Goal: Task Accomplishment & Management: Manage account settings

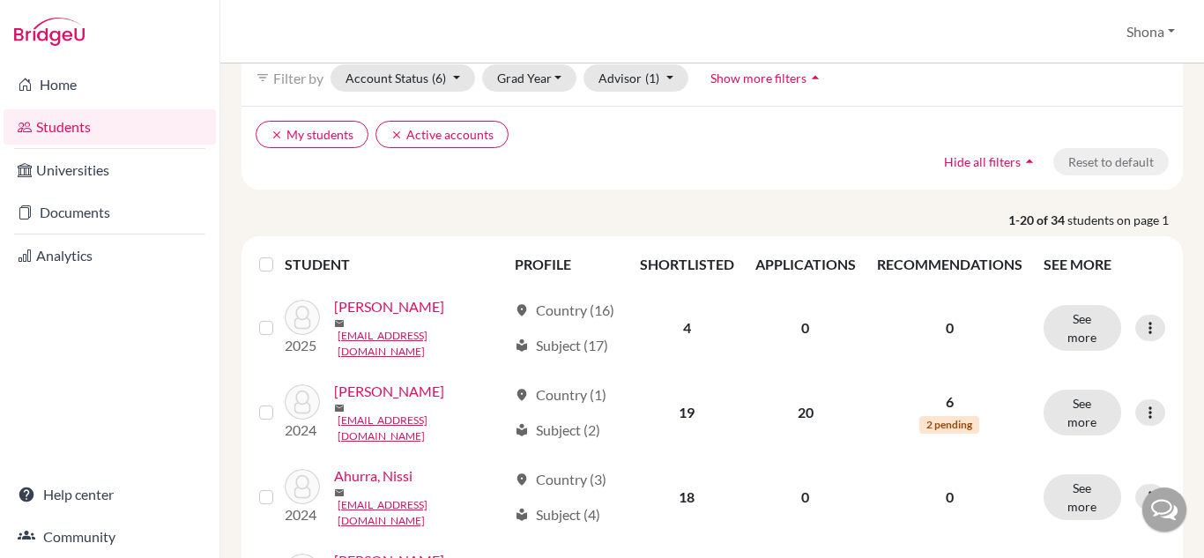
scroll to position [90, 0]
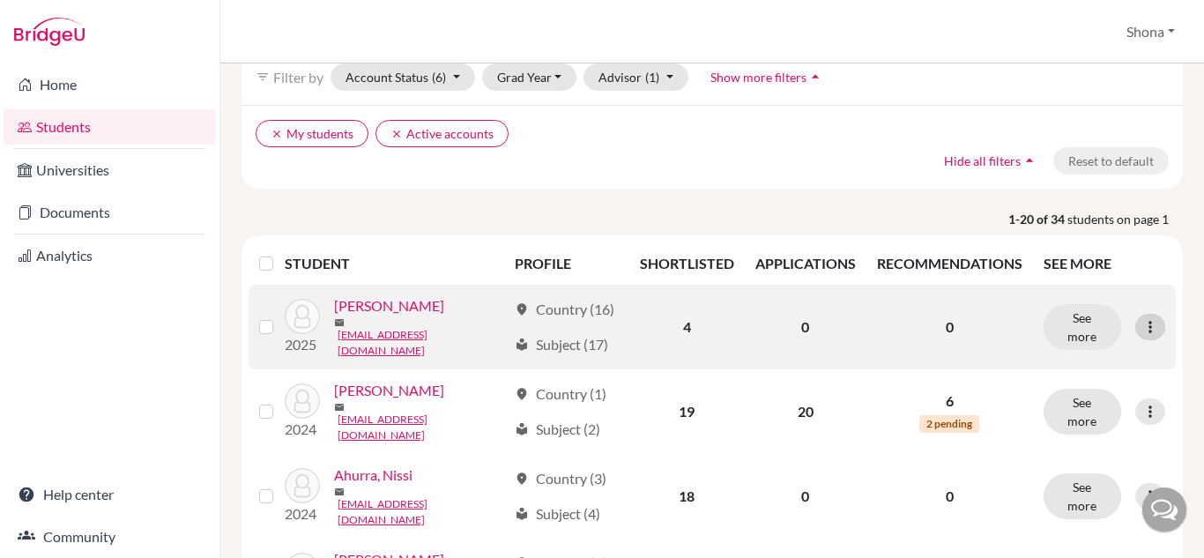
click at [1145, 319] on icon at bounding box center [1150, 327] width 18 height 18
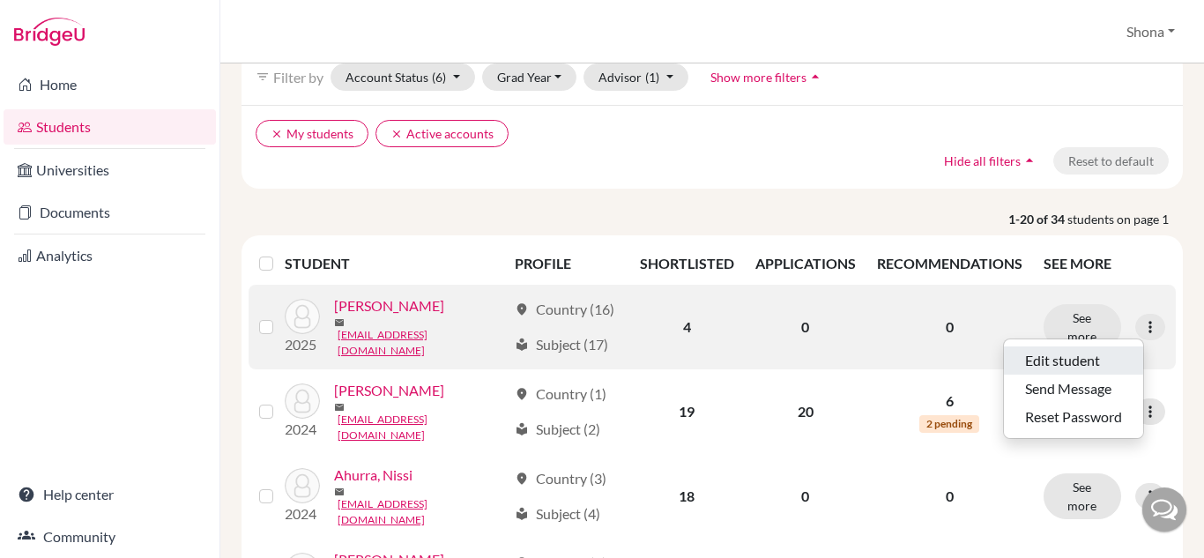
click at [1041, 355] on button "Edit student" at bounding box center [1073, 360] width 139 height 28
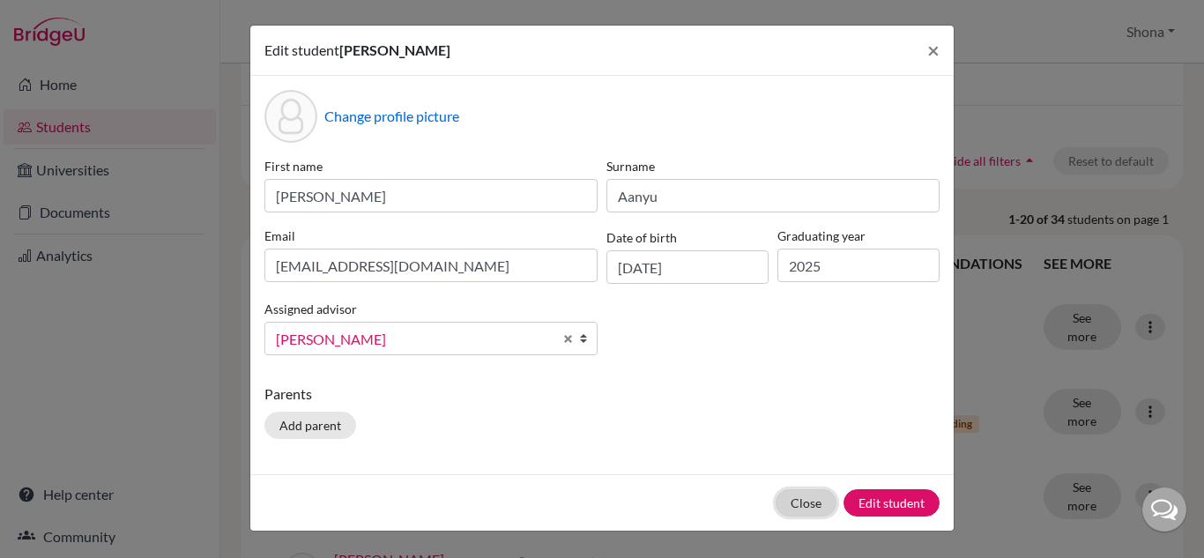
click at [798, 504] on button "Close" at bounding box center [805, 502] width 61 height 27
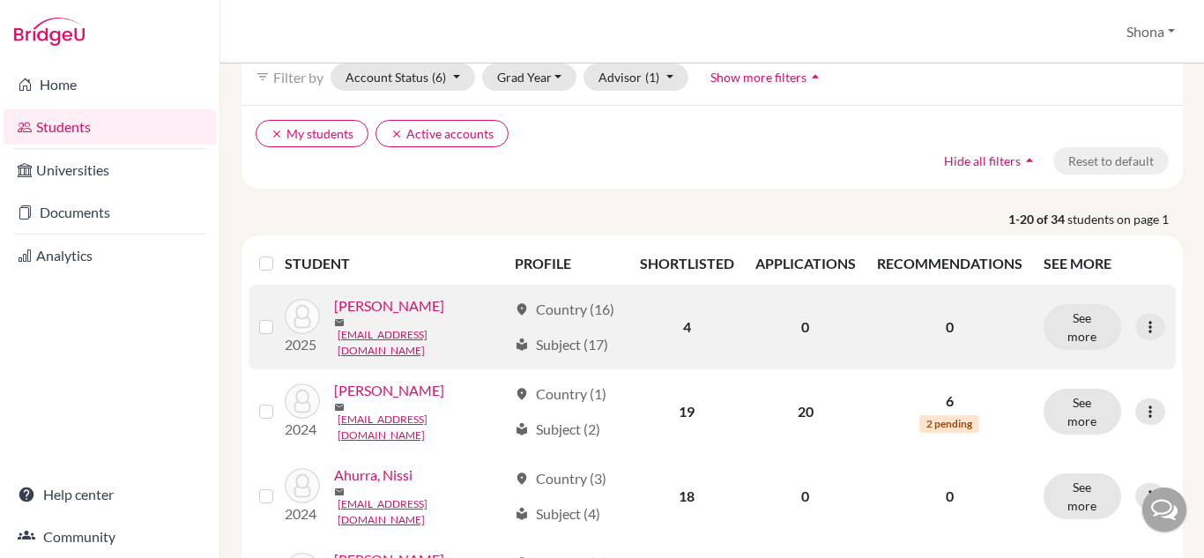
click at [280, 316] on label at bounding box center [280, 316] width 0 height 0
click at [0, 0] on input "checkbox" at bounding box center [0, 0] width 0 height 0
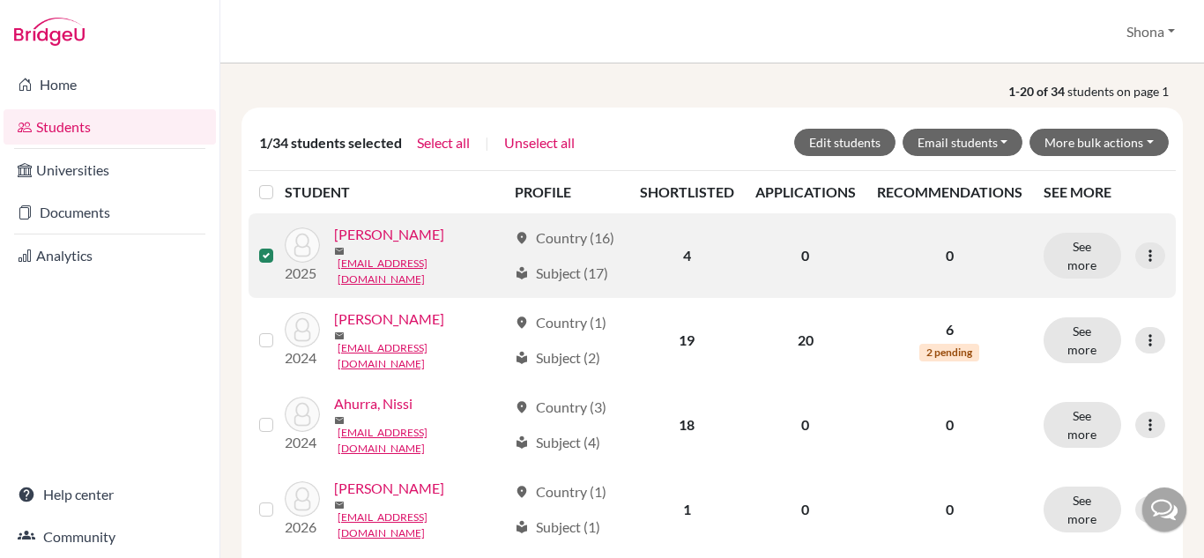
scroll to position [220, 0]
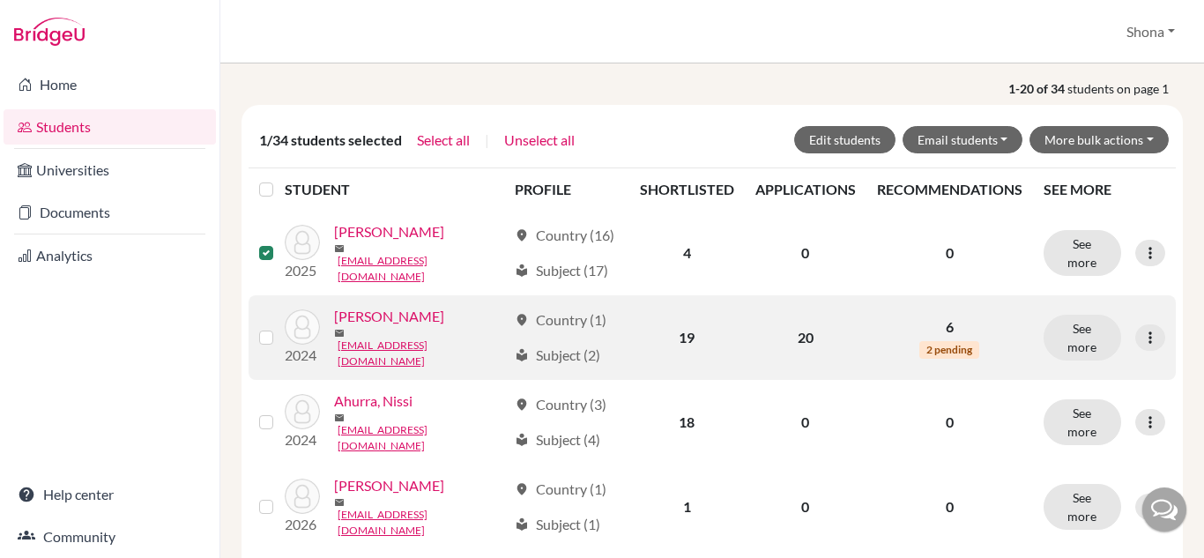
click at [280, 327] on label at bounding box center [280, 327] width 0 height 0
click at [0, 0] on input "checkbox" at bounding box center [0, 0] width 0 height 0
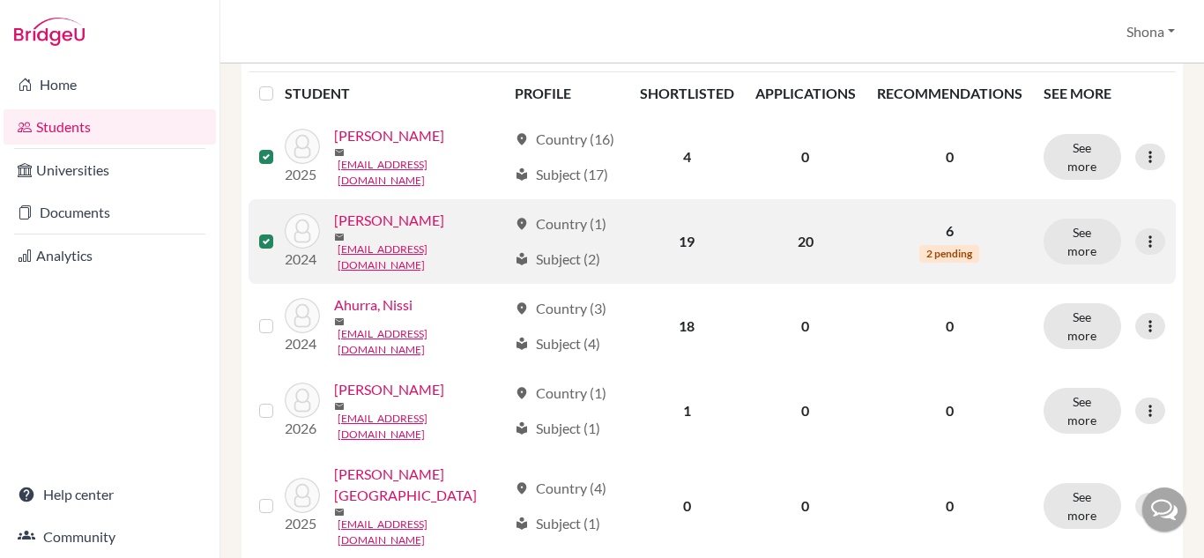
scroll to position [317, 0]
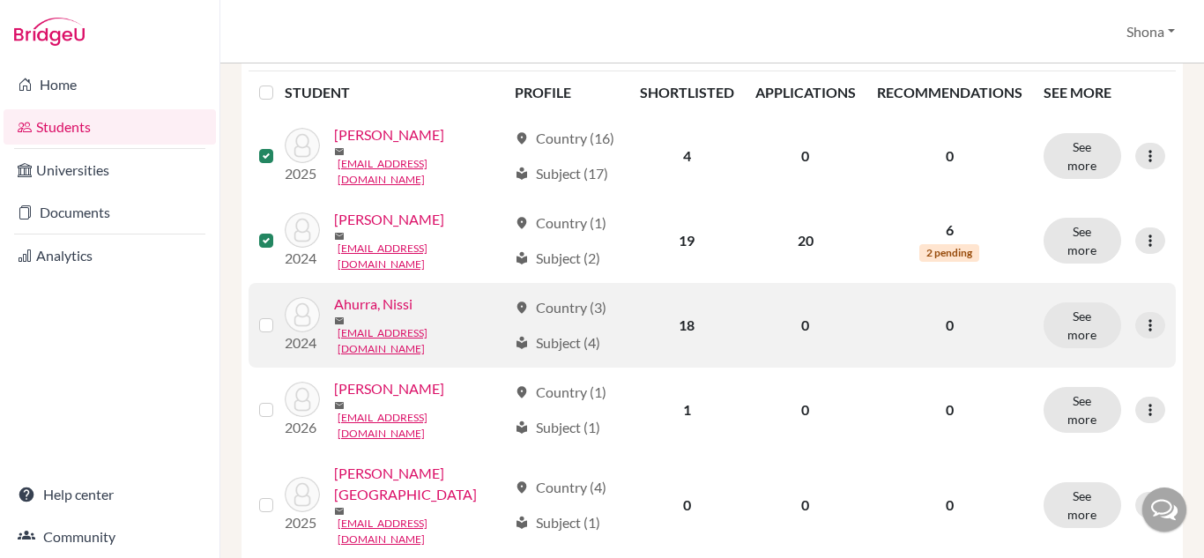
click at [268, 315] on div at bounding box center [269, 325] width 21 height 21
click at [280, 315] on label at bounding box center [280, 315] width 0 height 0
click at [0, 0] on input "checkbox" at bounding box center [0, 0] width 0 height 0
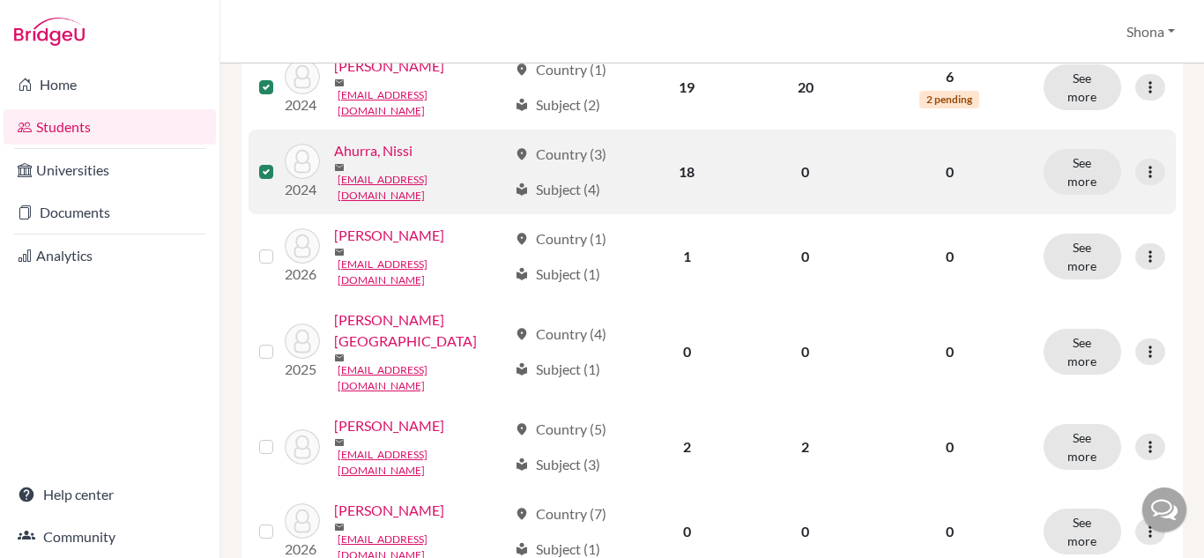
scroll to position [476, 0]
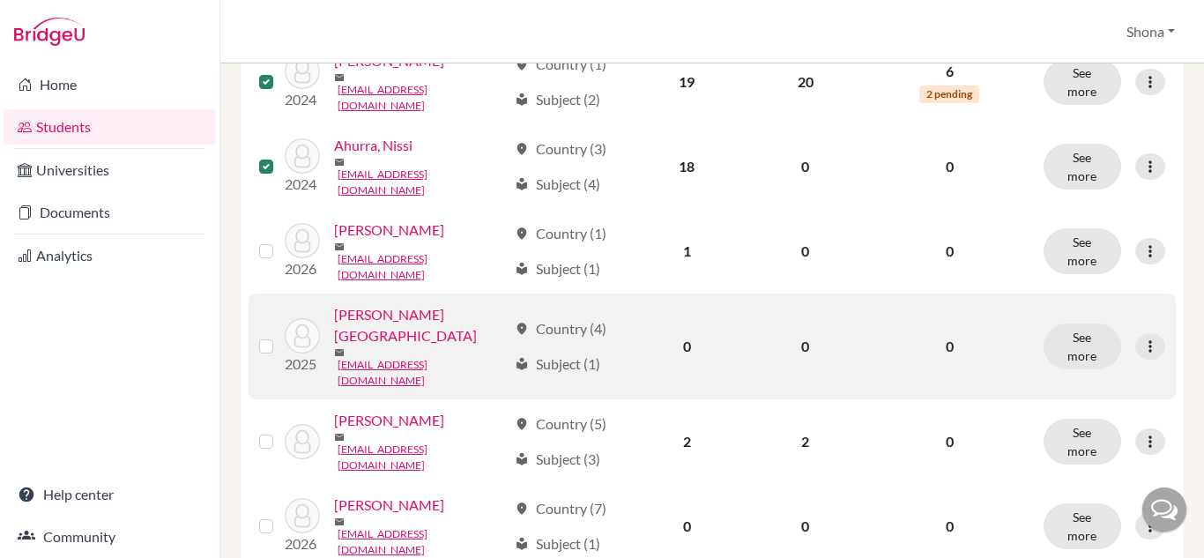
click at [280, 336] on label at bounding box center [280, 336] width 0 height 0
click at [0, 0] on input "checkbox" at bounding box center [0, 0] width 0 height 0
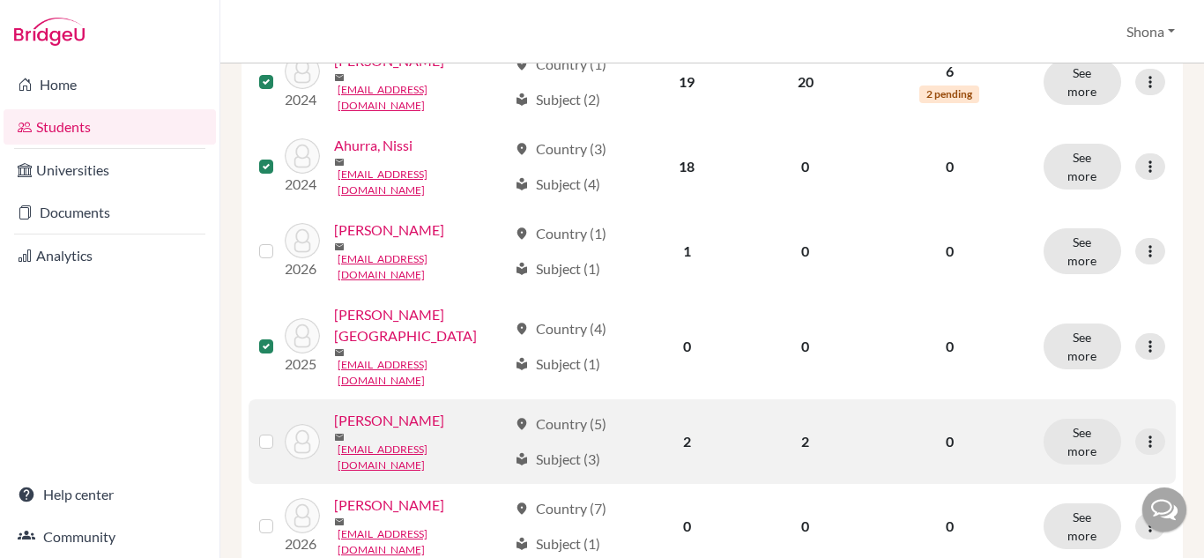
click at [280, 431] on label at bounding box center [280, 431] width 0 height 0
click at [0, 0] on input "checkbox" at bounding box center [0, 0] width 0 height 0
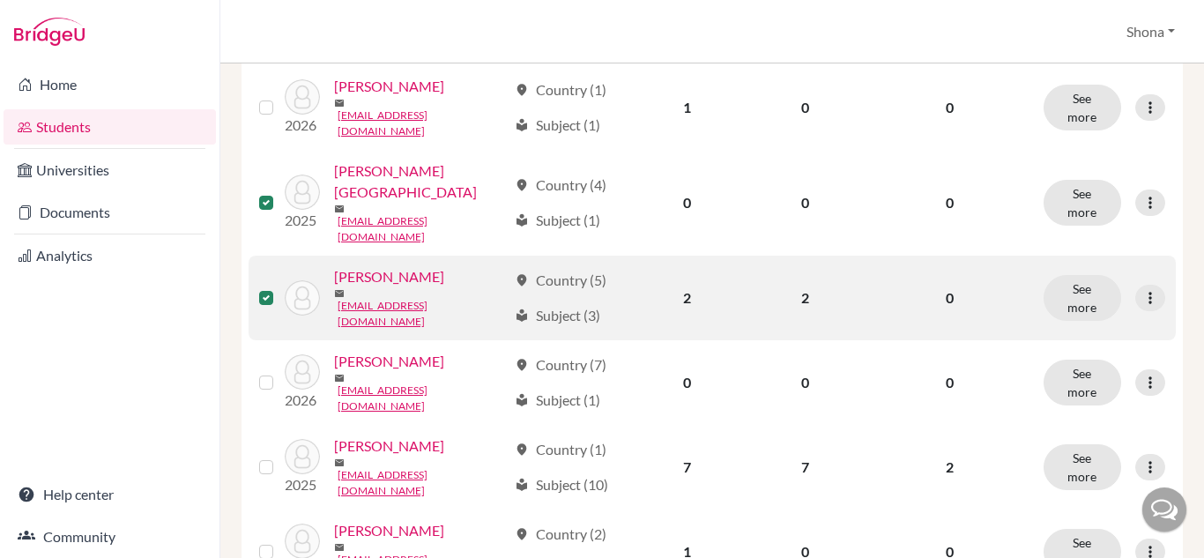
scroll to position [640, 0]
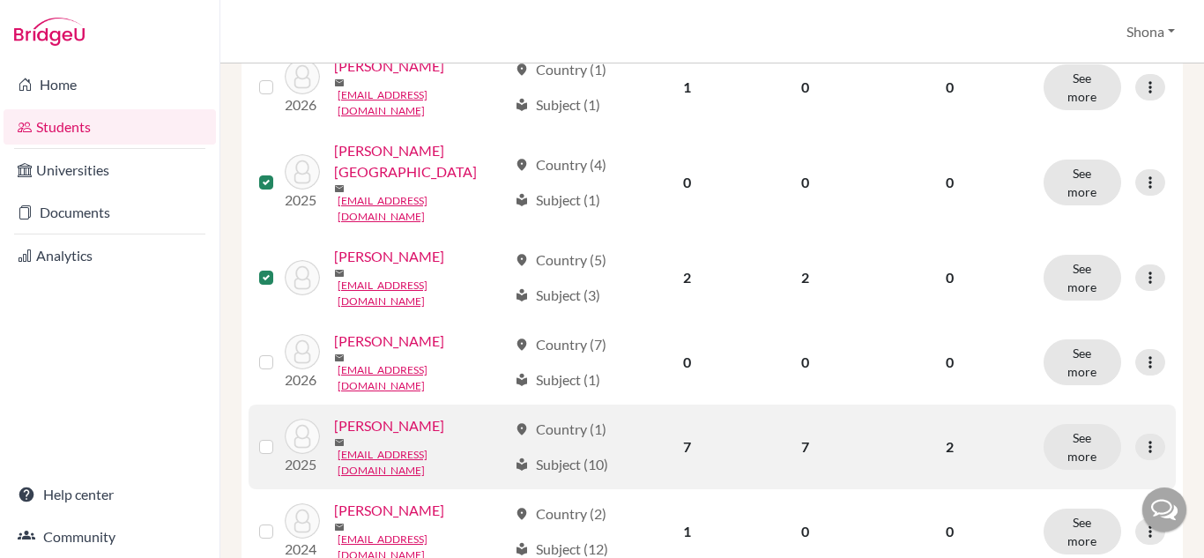
click at [280, 436] on label at bounding box center [280, 436] width 0 height 0
click at [0, 0] on input "checkbox" at bounding box center [0, 0] width 0 height 0
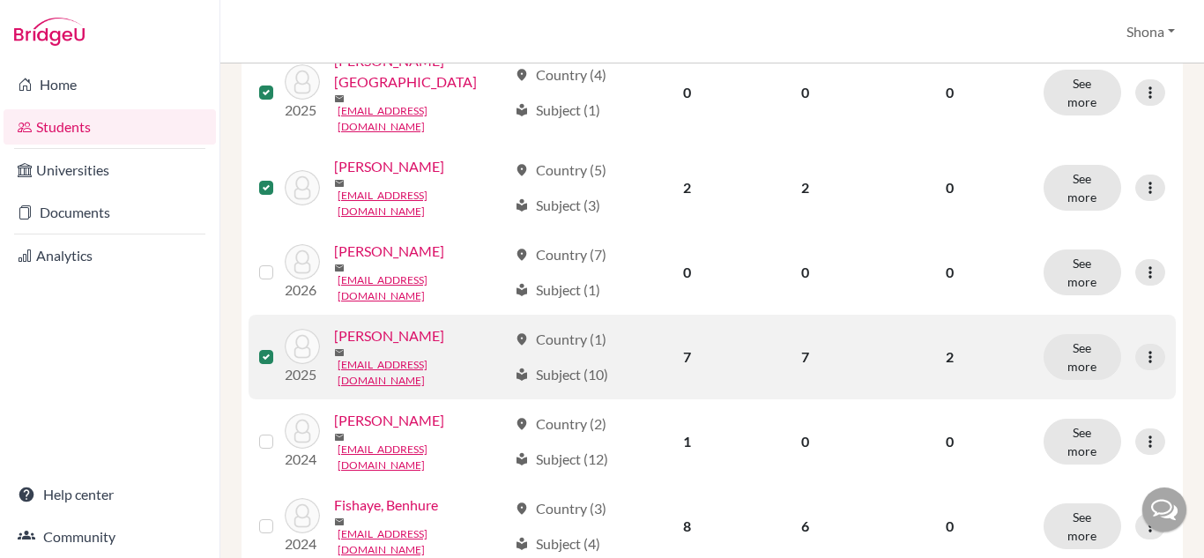
scroll to position [731, 0]
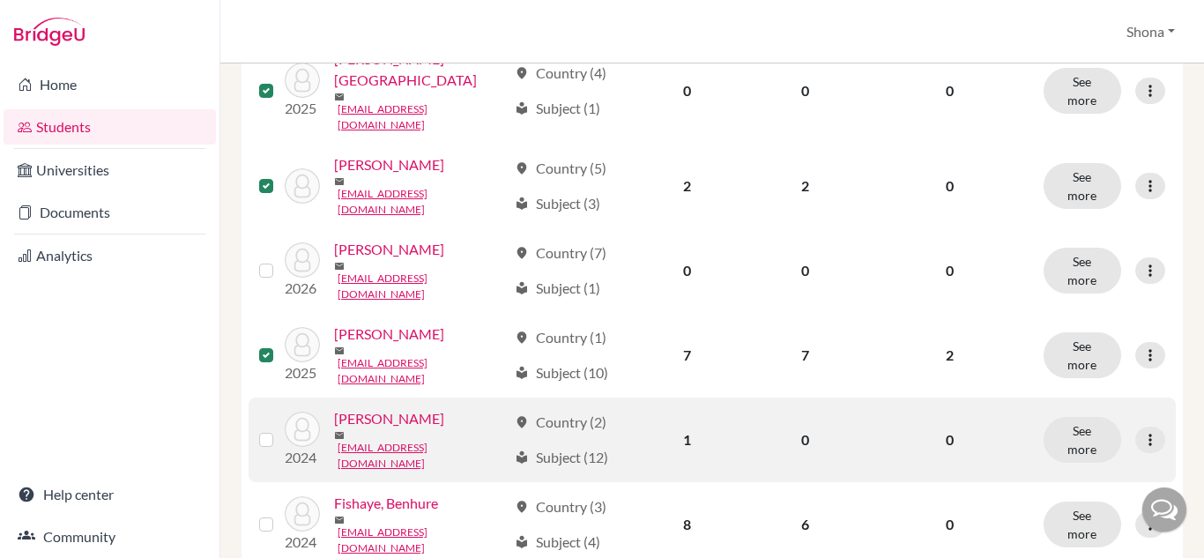
click at [280, 429] on label at bounding box center [280, 429] width 0 height 0
click at [0, 0] on input "checkbox" at bounding box center [0, 0] width 0 height 0
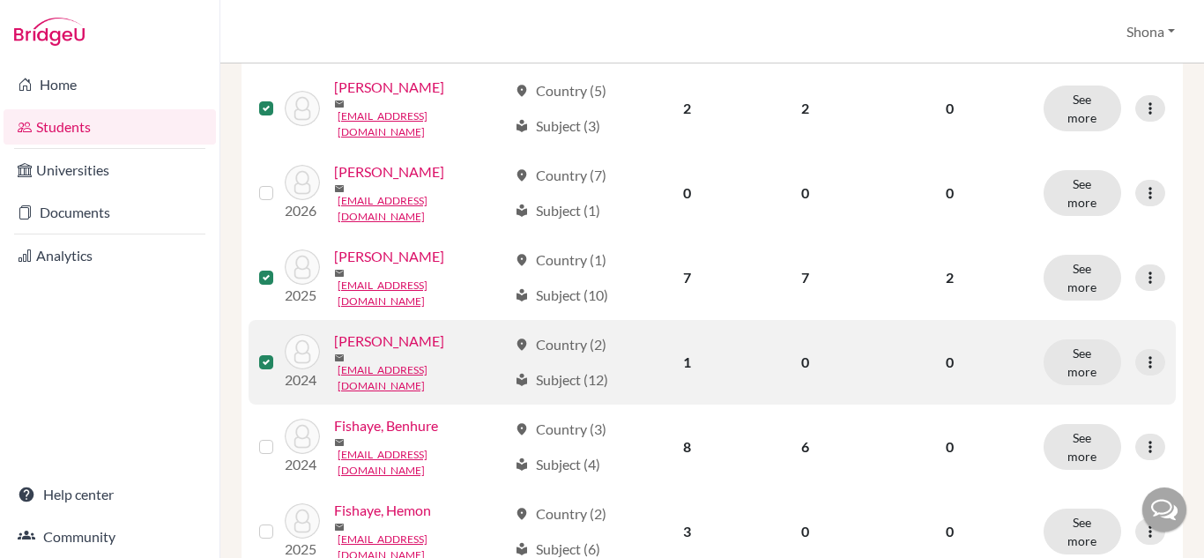
scroll to position [812, 0]
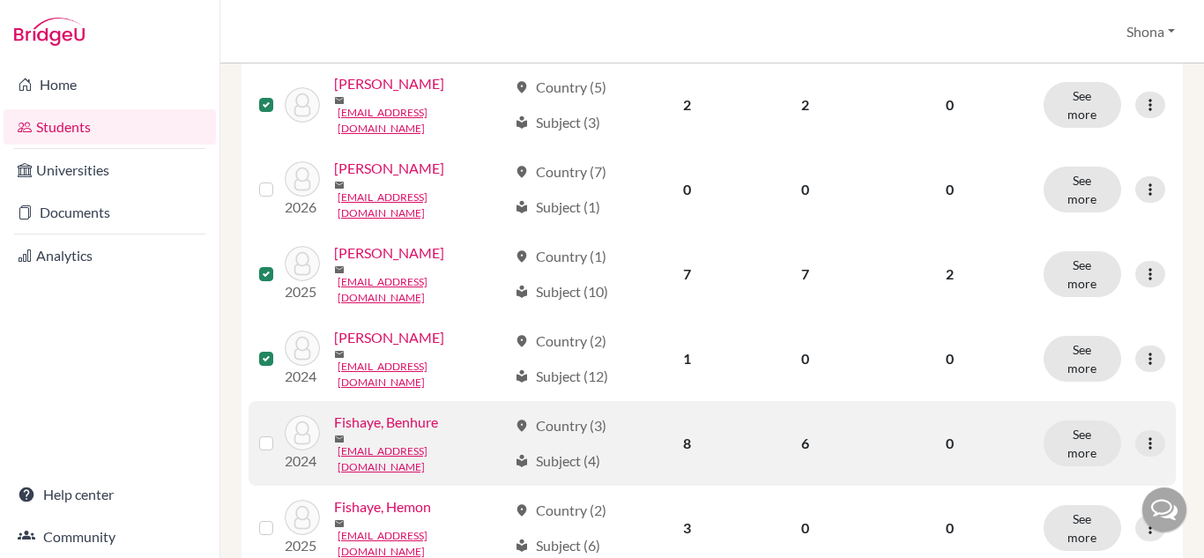
click at [280, 433] on label at bounding box center [280, 433] width 0 height 0
click at [0, 0] on input "checkbox" at bounding box center [0, 0] width 0 height 0
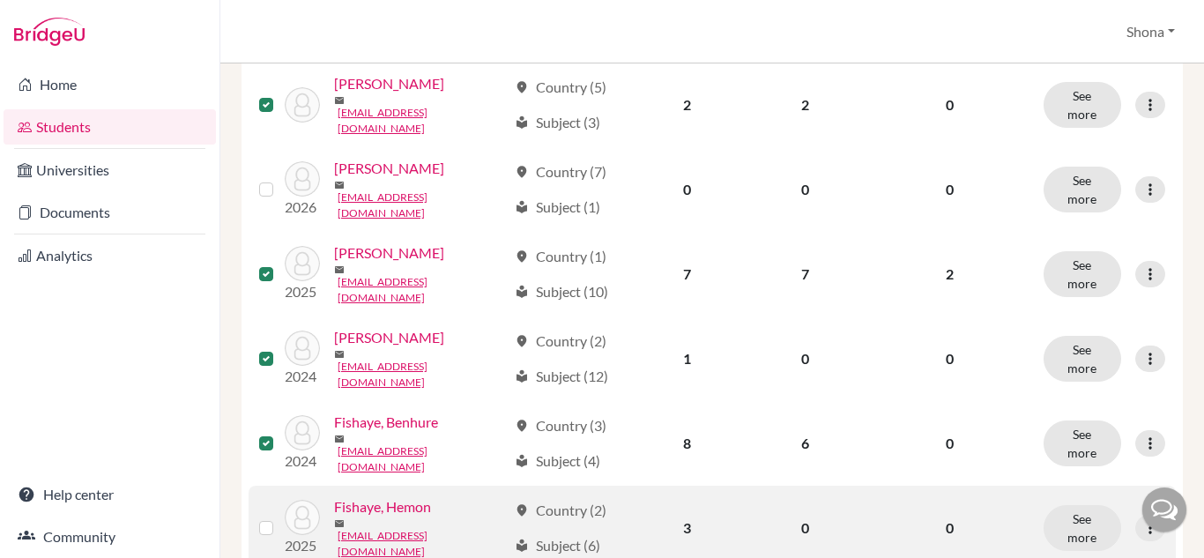
click at [280, 517] on label at bounding box center [280, 517] width 0 height 0
click at [0, 0] on input "checkbox" at bounding box center [0, 0] width 0 height 0
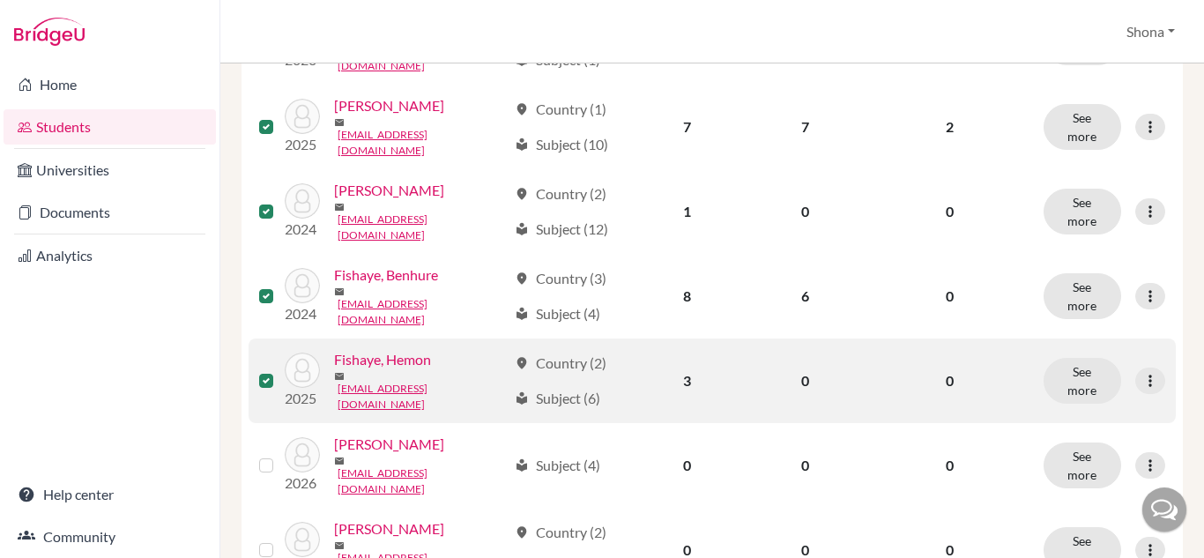
scroll to position [969, 0]
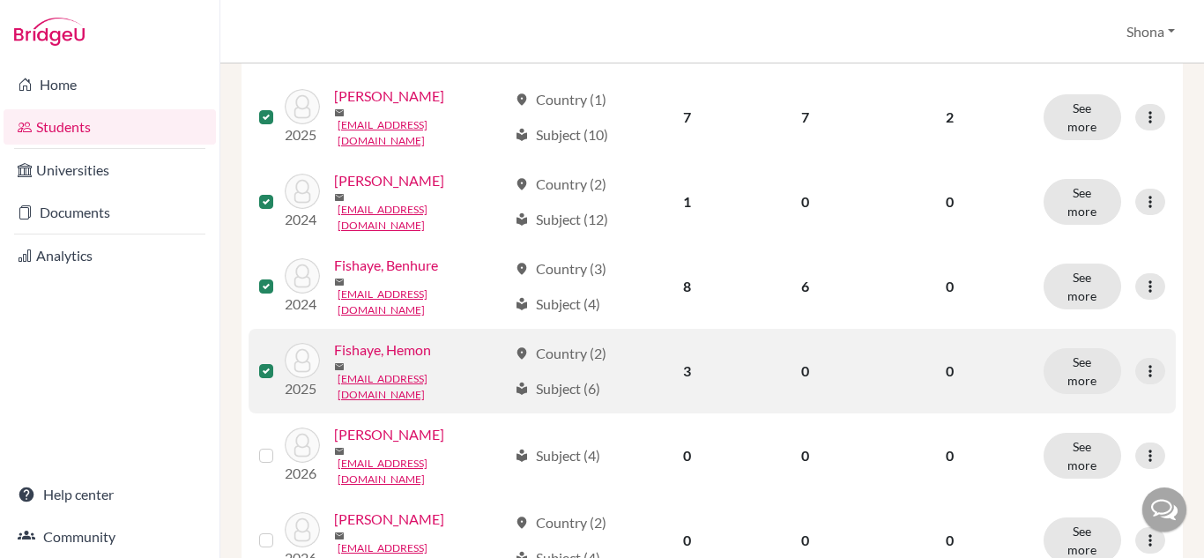
click at [280, 530] on label at bounding box center [280, 530] width 0 height 0
click at [0, 0] on input "checkbox" at bounding box center [0, 0] width 0 height 0
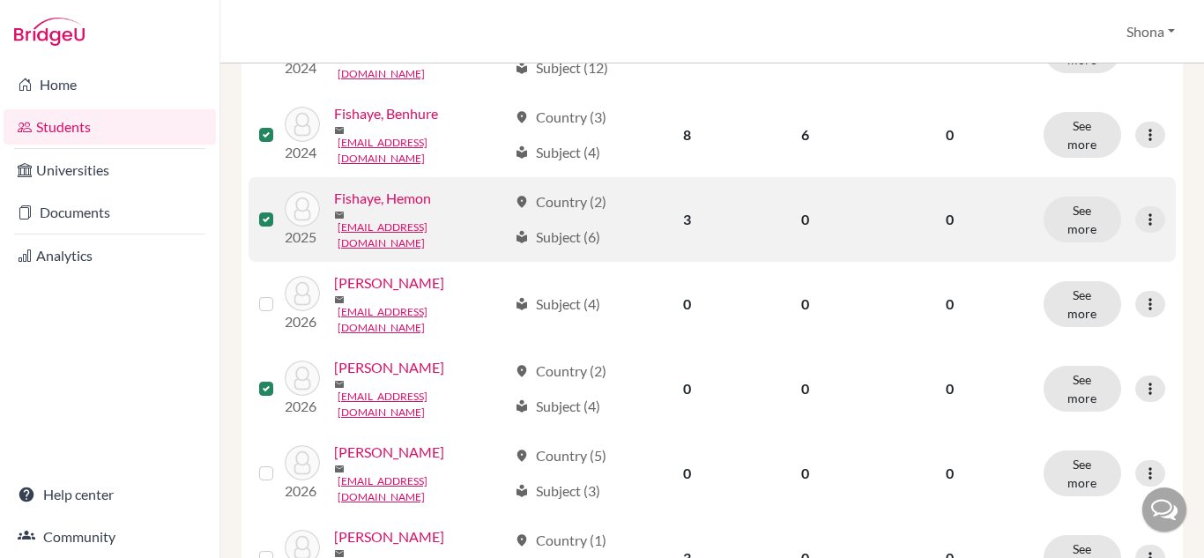
scroll to position [1131, 0]
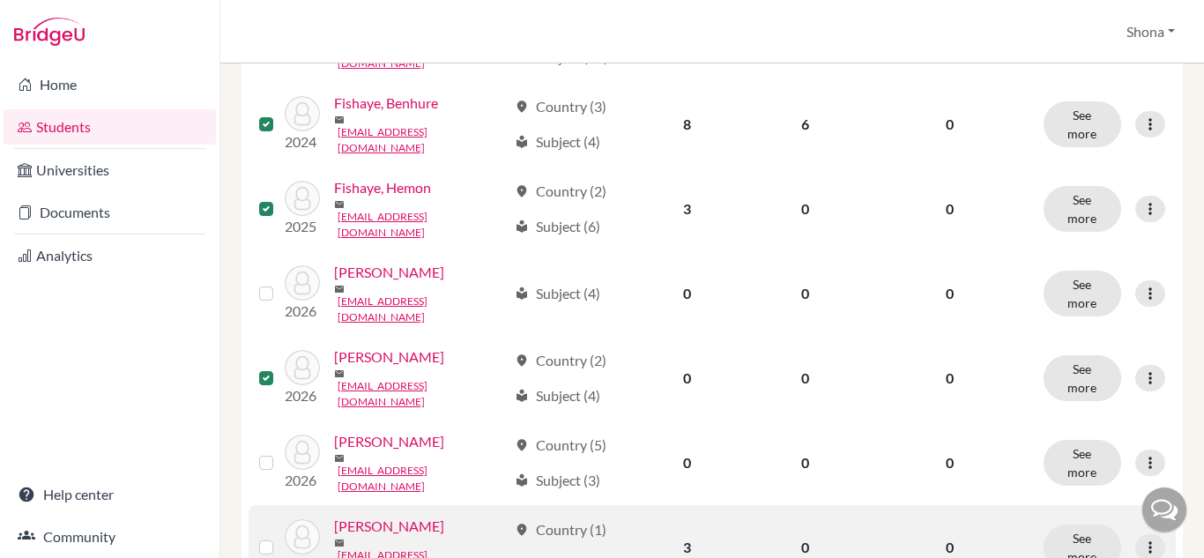
click at [280, 537] on label at bounding box center [280, 537] width 0 height 0
click at [0, 0] on input "checkbox" at bounding box center [0, 0] width 0 height 0
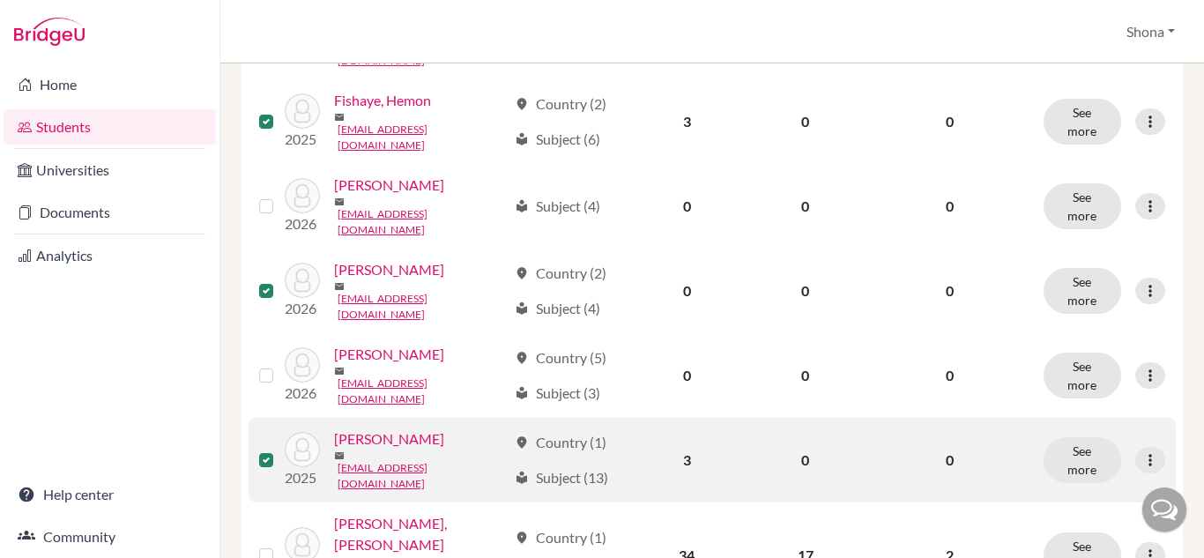
scroll to position [1227, 0]
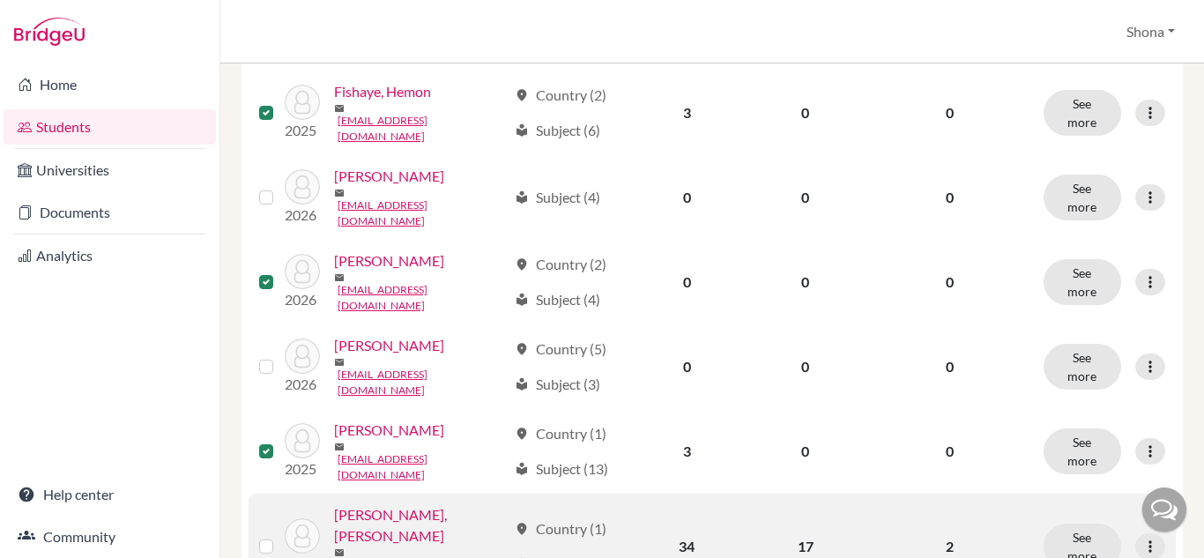
click at [280, 536] on label at bounding box center [280, 536] width 0 height 0
click at [0, 0] on input "checkbox" at bounding box center [0, 0] width 0 height 0
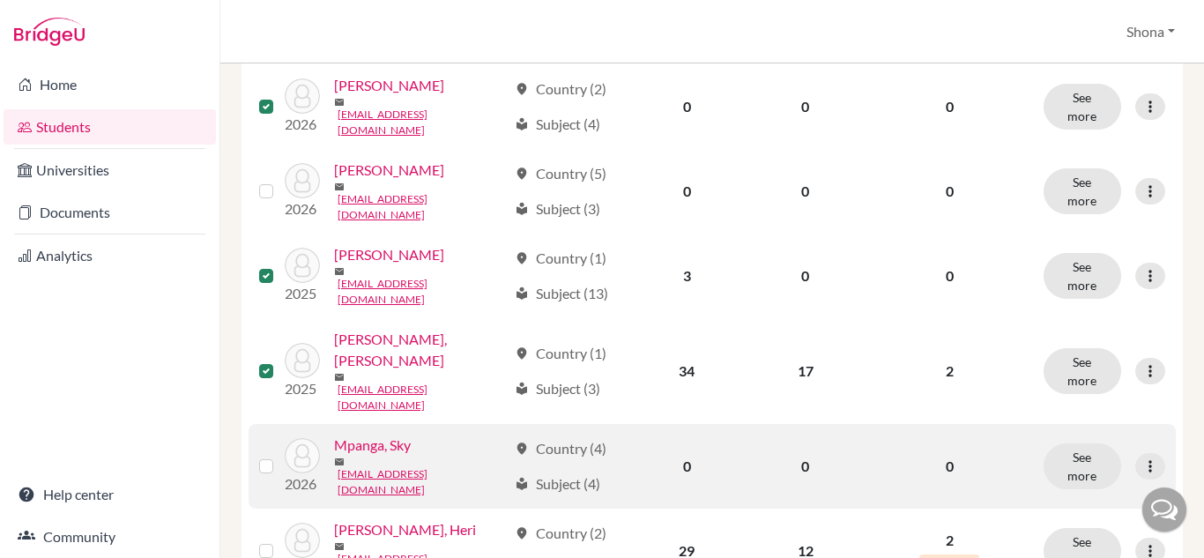
scroll to position [1406, 0]
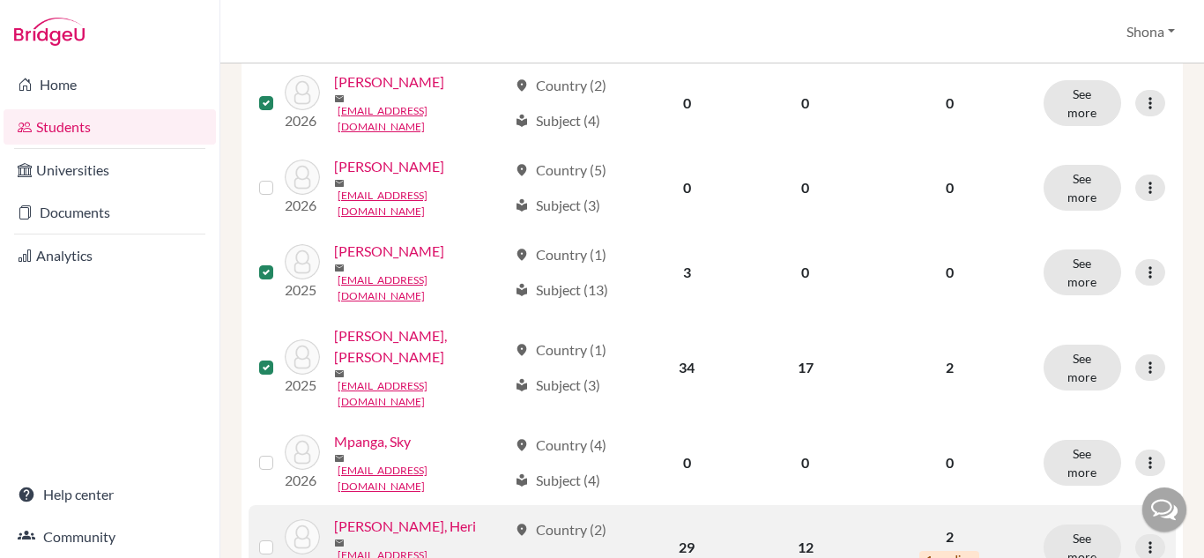
click at [280, 537] on label at bounding box center [280, 537] width 0 height 0
click at [0, 0] on input "checkbox" at bounding box center [0, 0] width 0 height 0
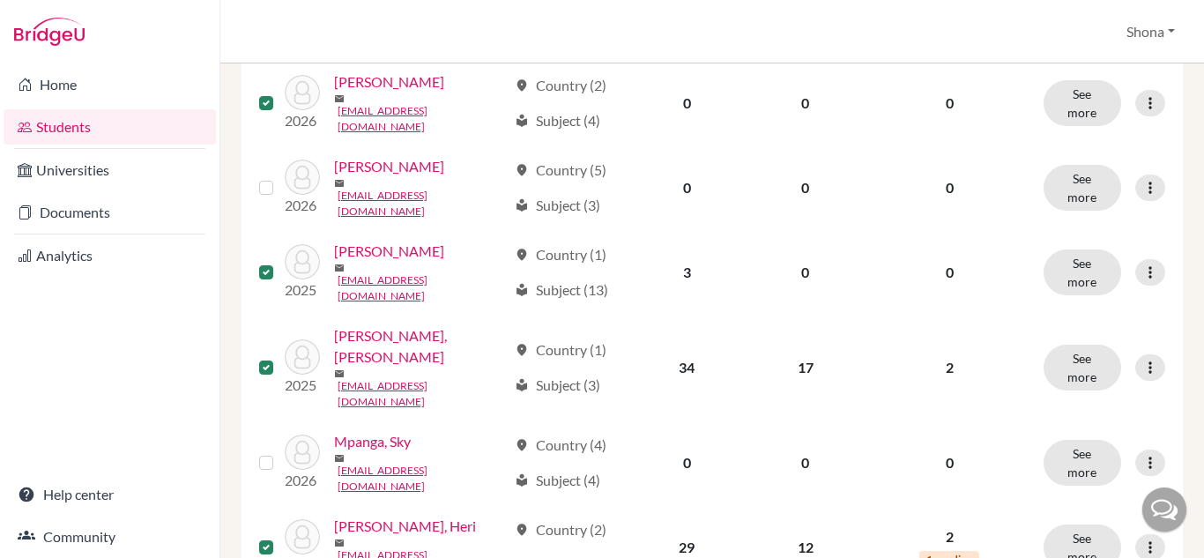
click at [0, 0] on input "checkbox" at bounding box center [0, 0] width 0 height 0
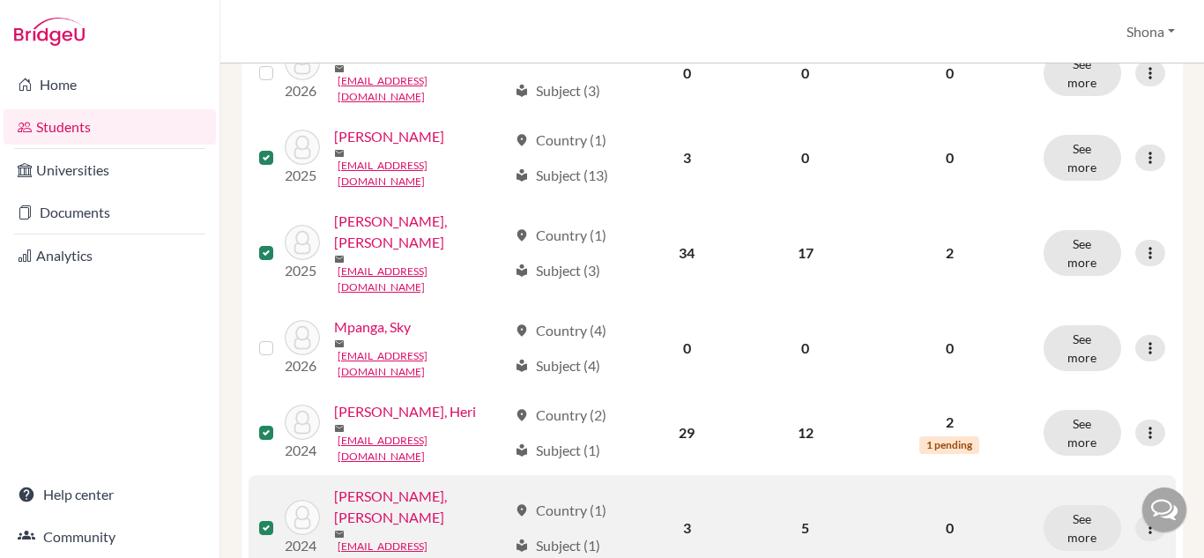
scroll to position [1537, 0]
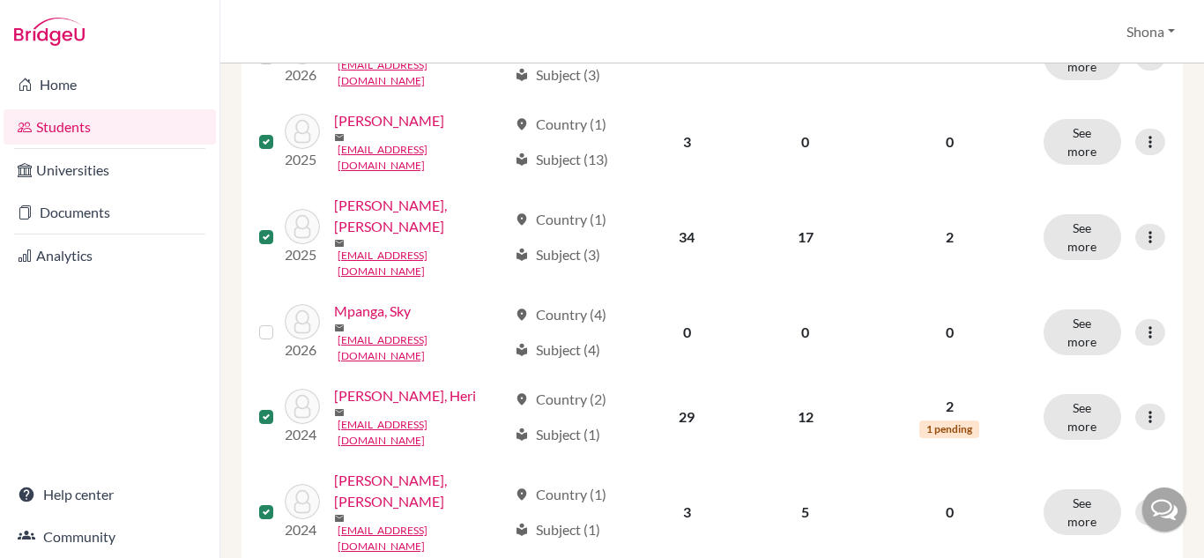
click at [0, 0] on input "checkbox" at bounding box center [0, 0] width 0 height 0
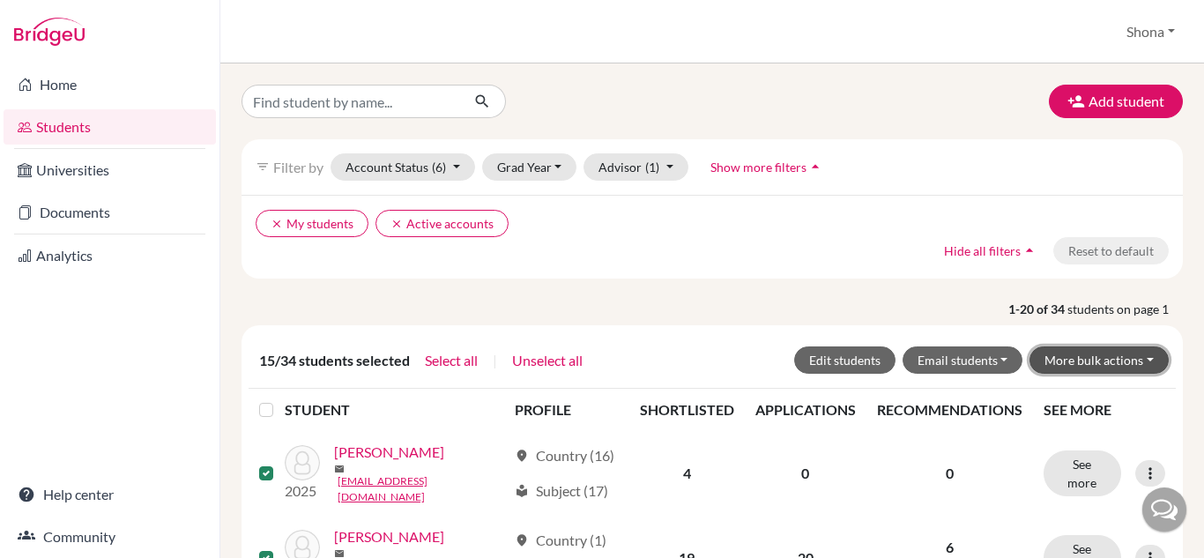
click at [1147, 361] on button "More bulk actions" at bounding box center [1098, 359] width 139 height 27
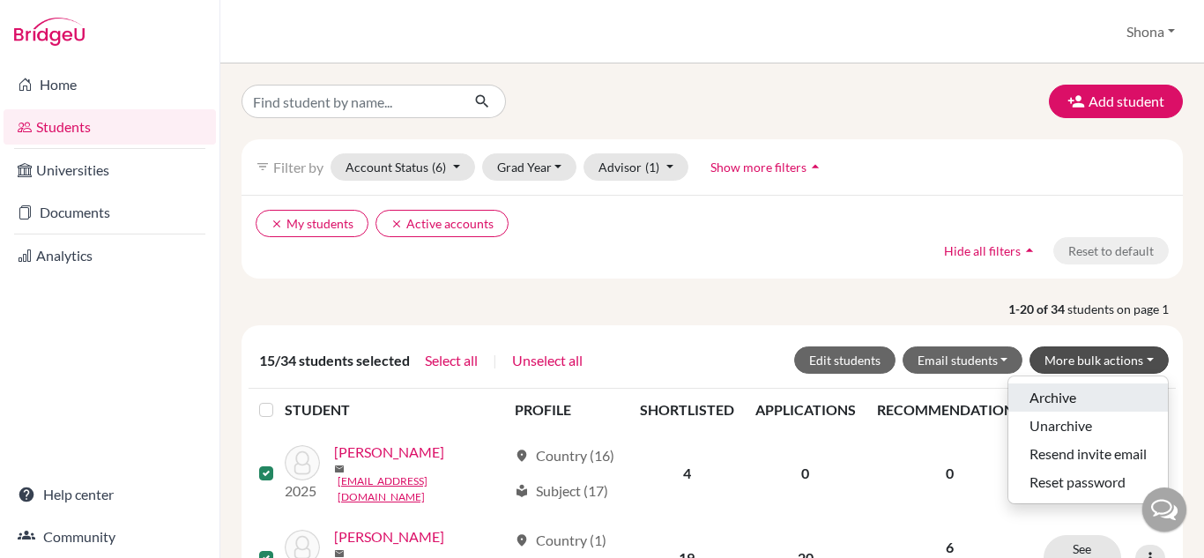
click at [1049, 396] on button "Archive" at bounding box center [1087, 397] width 159 height 28
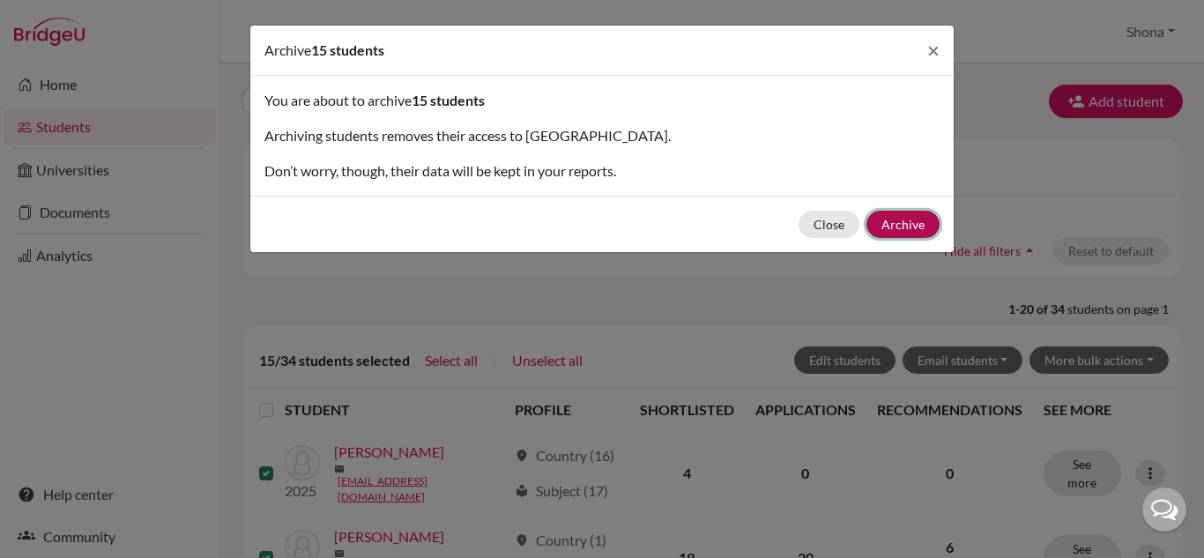
click at [904, 215] on button "Archive" at bounding box center [902, 224] width 73 height 27
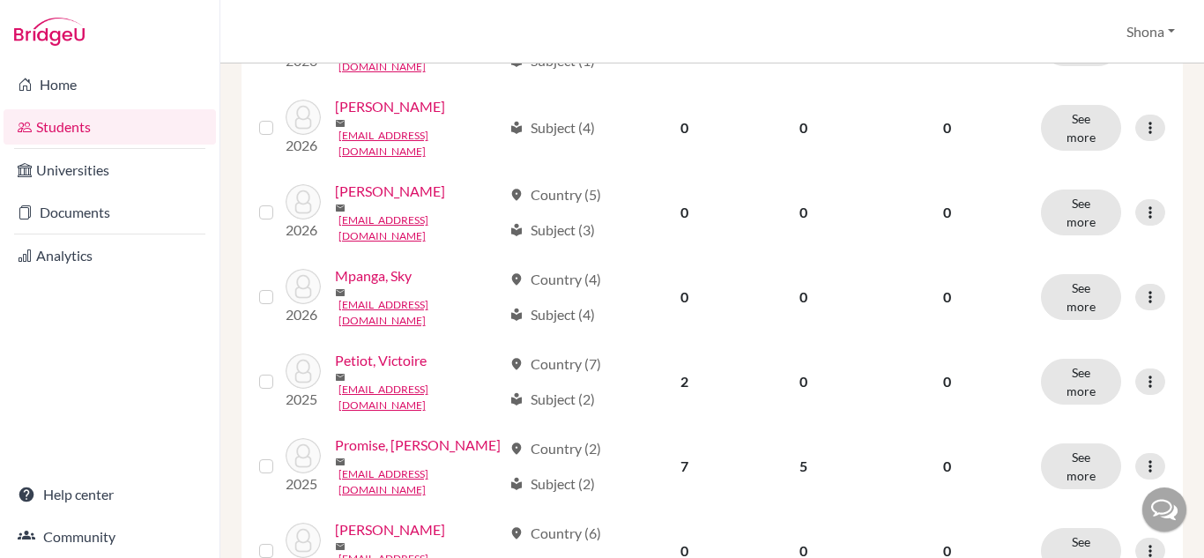
scroll to position [522, 0]
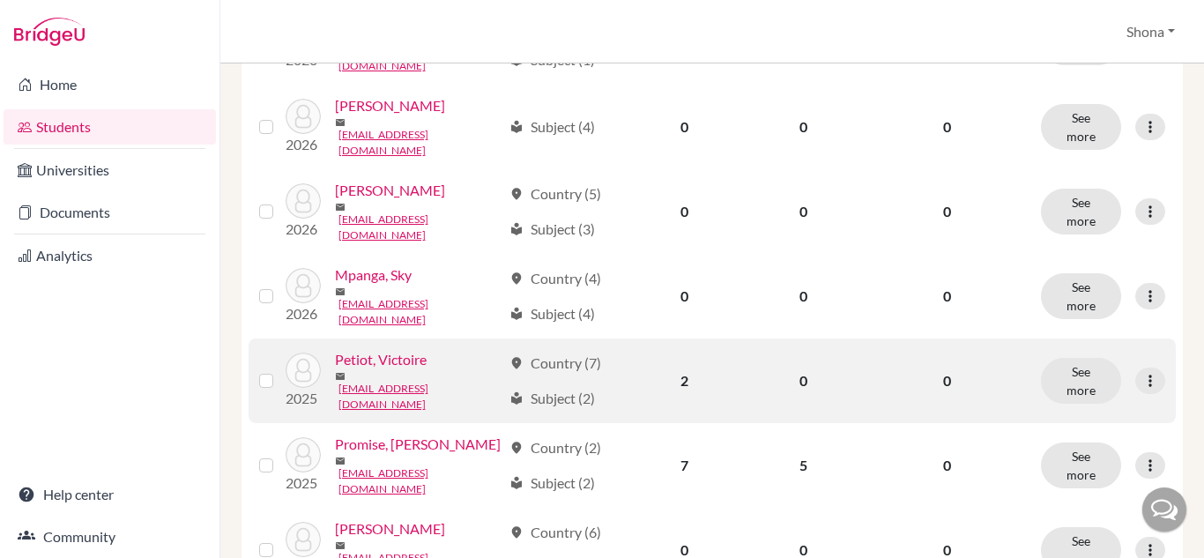
click at [280, 370] on label at bounding box center [280, 370] width 0 height 0
click at [0, 0] on input "checkbox" at bounding box center [0, 0] width 0 height 0
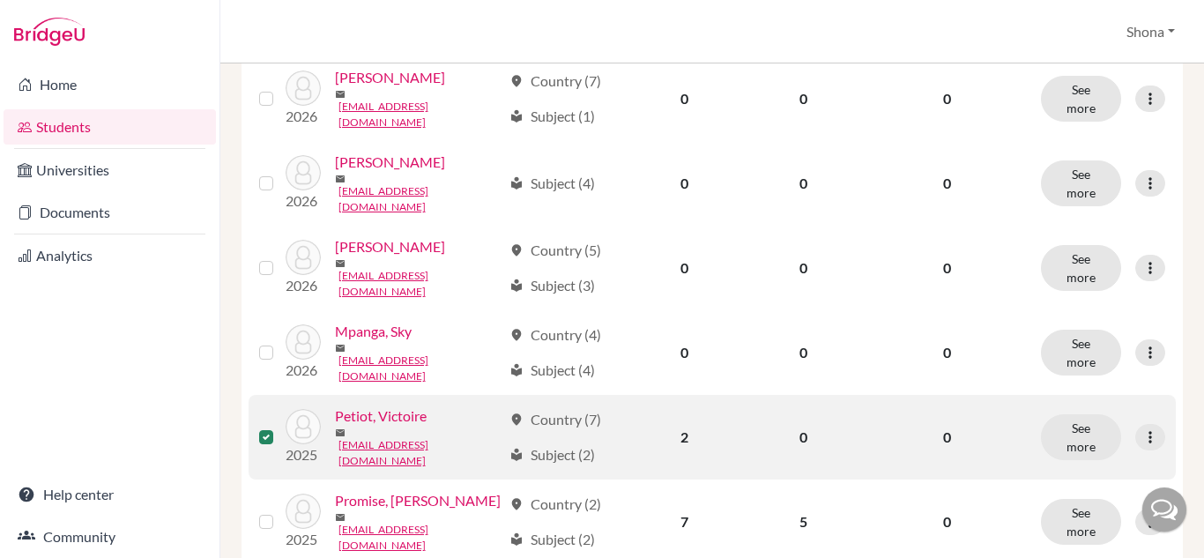
scroll to position [578, 0]
